Goal: Check status: Check status

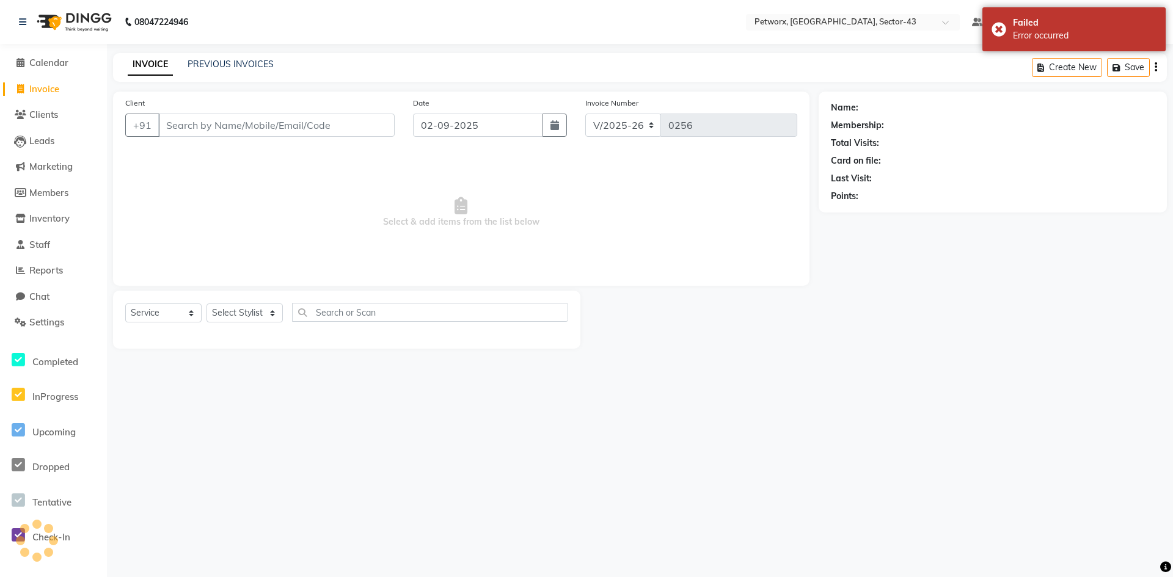
select select "8169"
select select "service"
click at [1153, 22] on div "Failed" at bounding box center [1085, 22] width 144 height 13
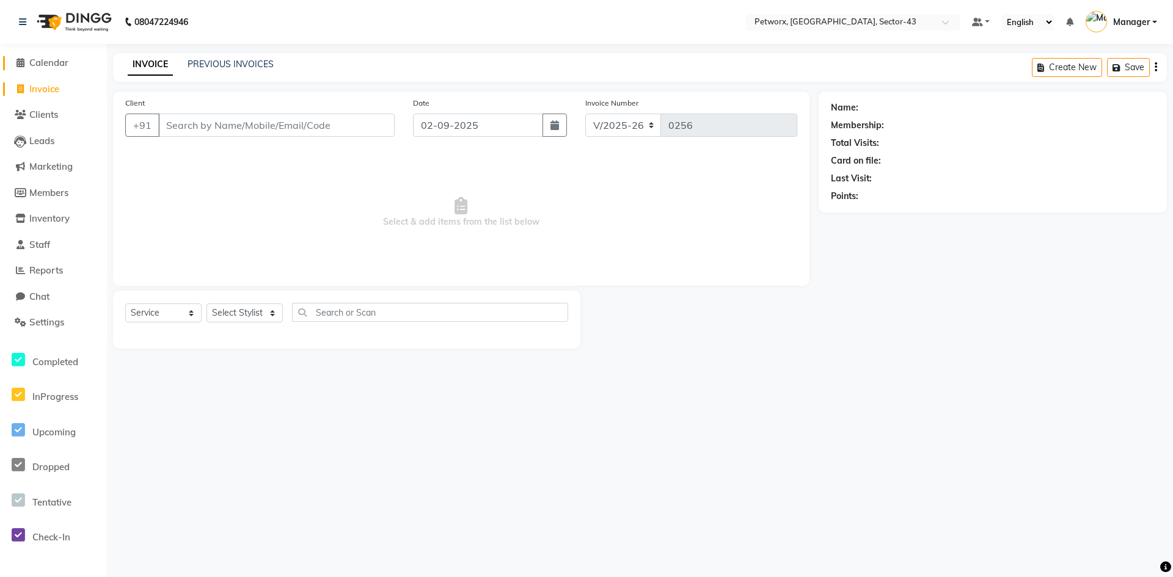
click at [53, 68] on span "Calendar" at bounding box center [48, 63] width 39 height 12
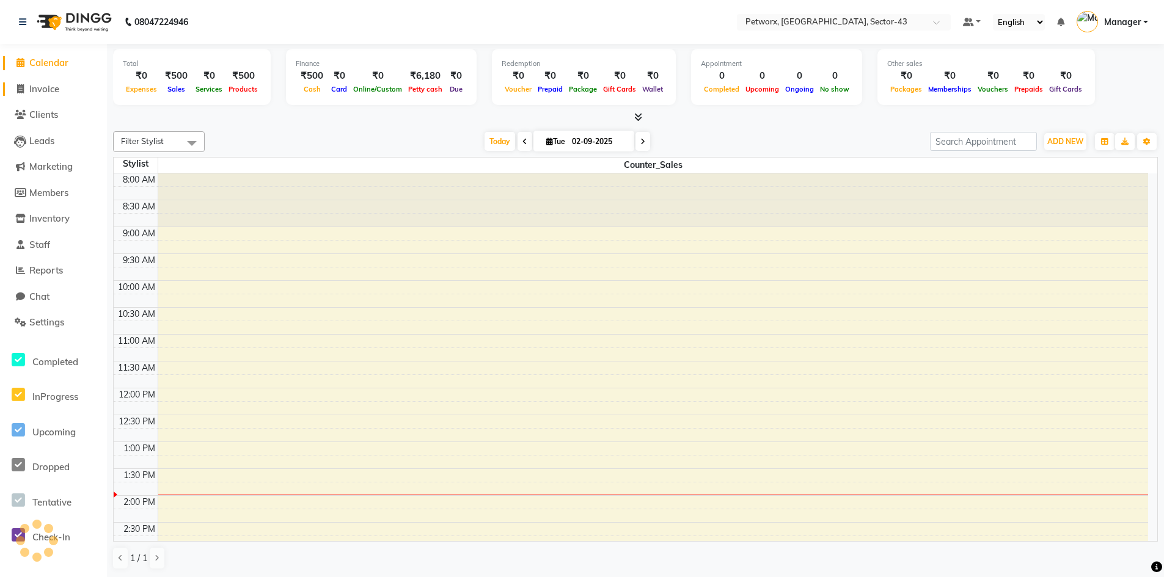
click at [63, 86] on link "Invoice" at bounding box center [53, 89] width 101 height 14
select select "service"
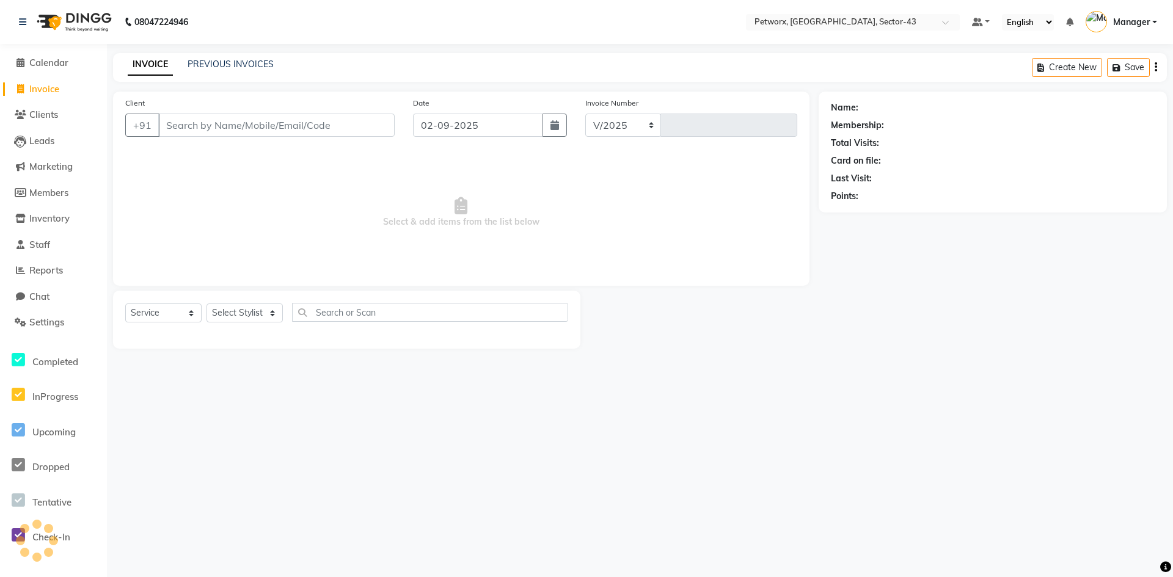
select select "8169"
type input "0256"
